Goal: Task Accomplishment & Management: Manage account settings

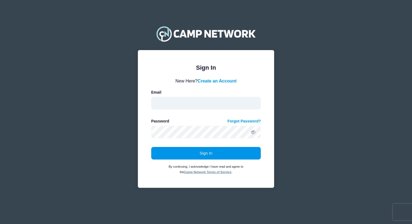
type input "[EMAIL_ADDRESS][DOMAIN_NAME]"
click at [182, 156] on button "Sign In" at bounding box center [206, 153] width 110 height 13
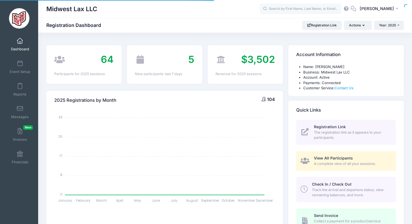
select select
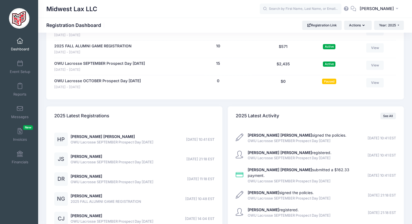
scroll to position [419, 0]
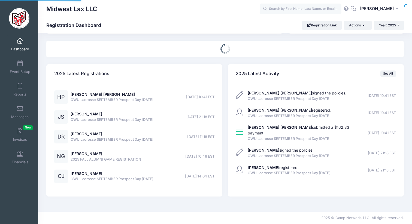
select select
